Goal: Information Seeking & Learning: Check status

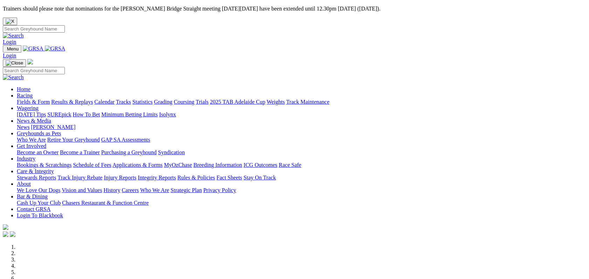
click at [33, 92] on link "Racing" at bounding box center [25, 95] width 16 height 6
click at [93, 99] on link "Results & Replays" at bounding box center [72, 102] width 42 height 6
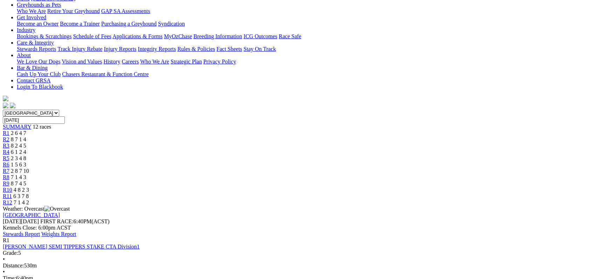
scroll to position [126, 0]
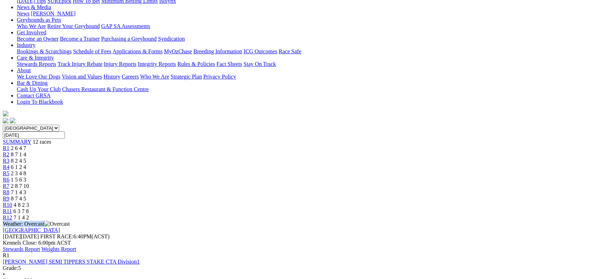
drag, startPoint x: 565, startPoint y: 23, endPoint x: 565, endPoint y: 15, distance: 7.7
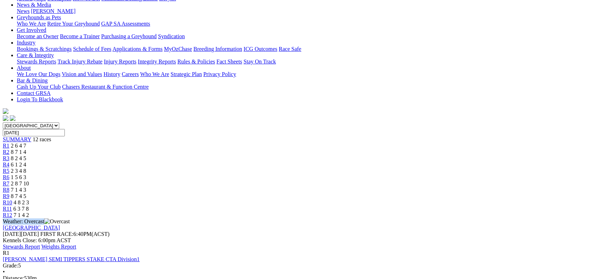
scroll to position [0, 0]
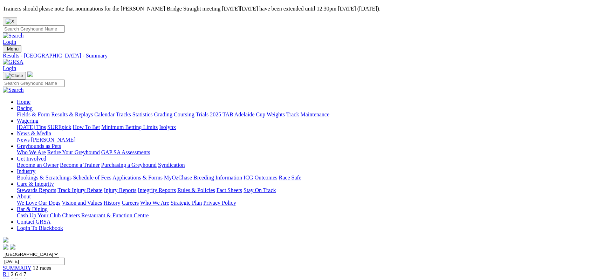
click at [56, 187] on link "Stewards Reports" at bounding box center [36, 190] width 39 height 6
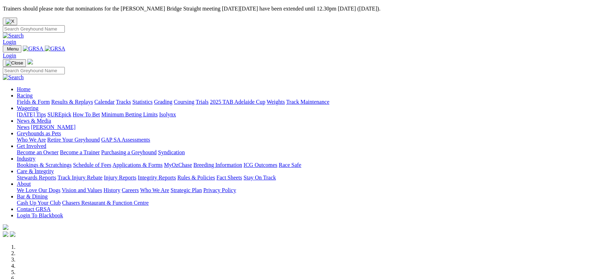
click at [33, 92] on link "Racing" at bounding box center [25, 95] width 16 height 6
click at [93, 99] on link "Results & Replays" at bounding box center [72, 102] width 42 height 6
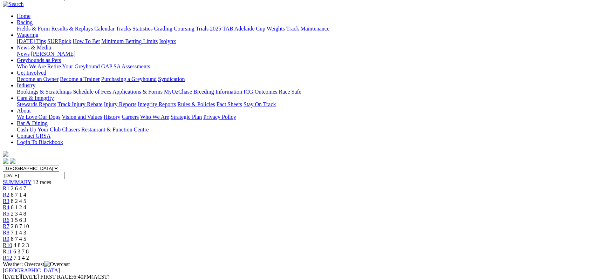
scroll to position [88, 0]
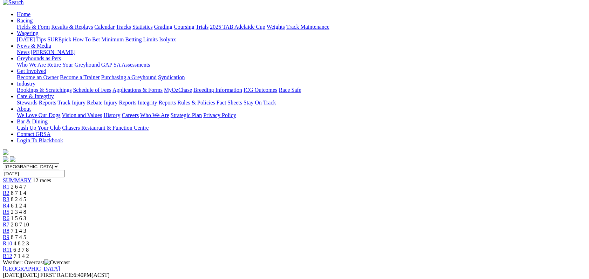
click at [198, 196] on div "R3 8 2 4 5" at bounding box center [294, 199] width 583 height 6
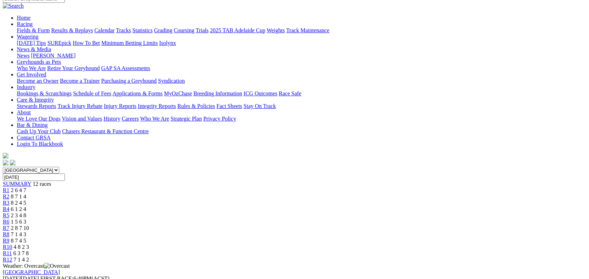
scroll to position [90, 0]
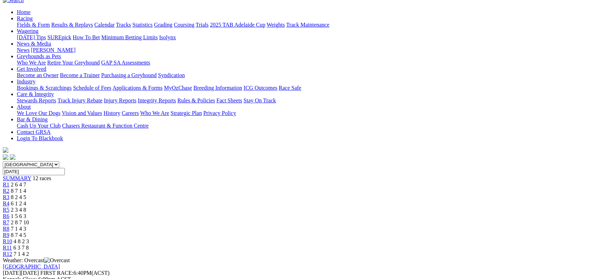
click at [9, 200] on link "R4" at bounding box center [6, 203] width 7 height 6
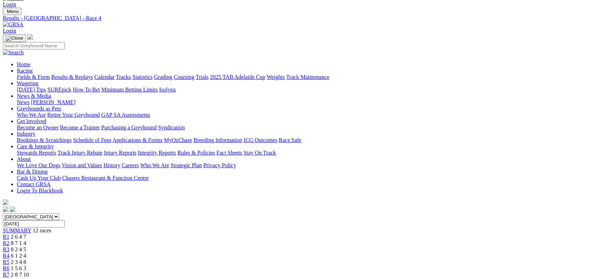
scroll to position [40, 0]
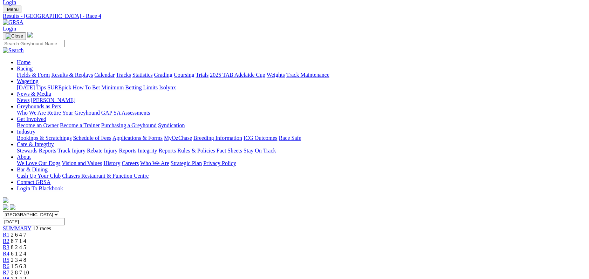
click at [26, 238] on span "8 7 1 4" at bounding box center [18, 241] width 15 height 6
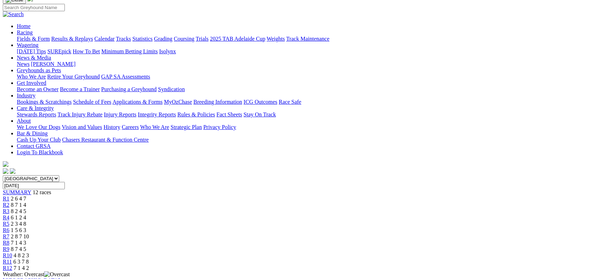
scroll to position [78, 0]
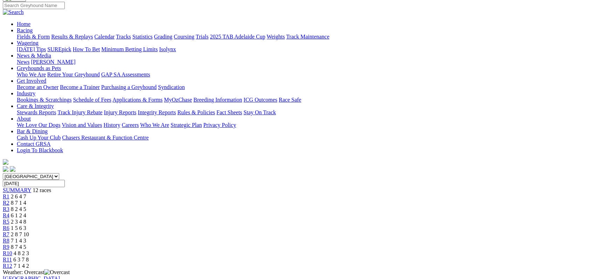
click at [338, 231] on div "R7 2 8 7 10" at bounding box center [294, 234] width 583 height 6
